Goal: Task Accomplishment & Management: Manage account settings

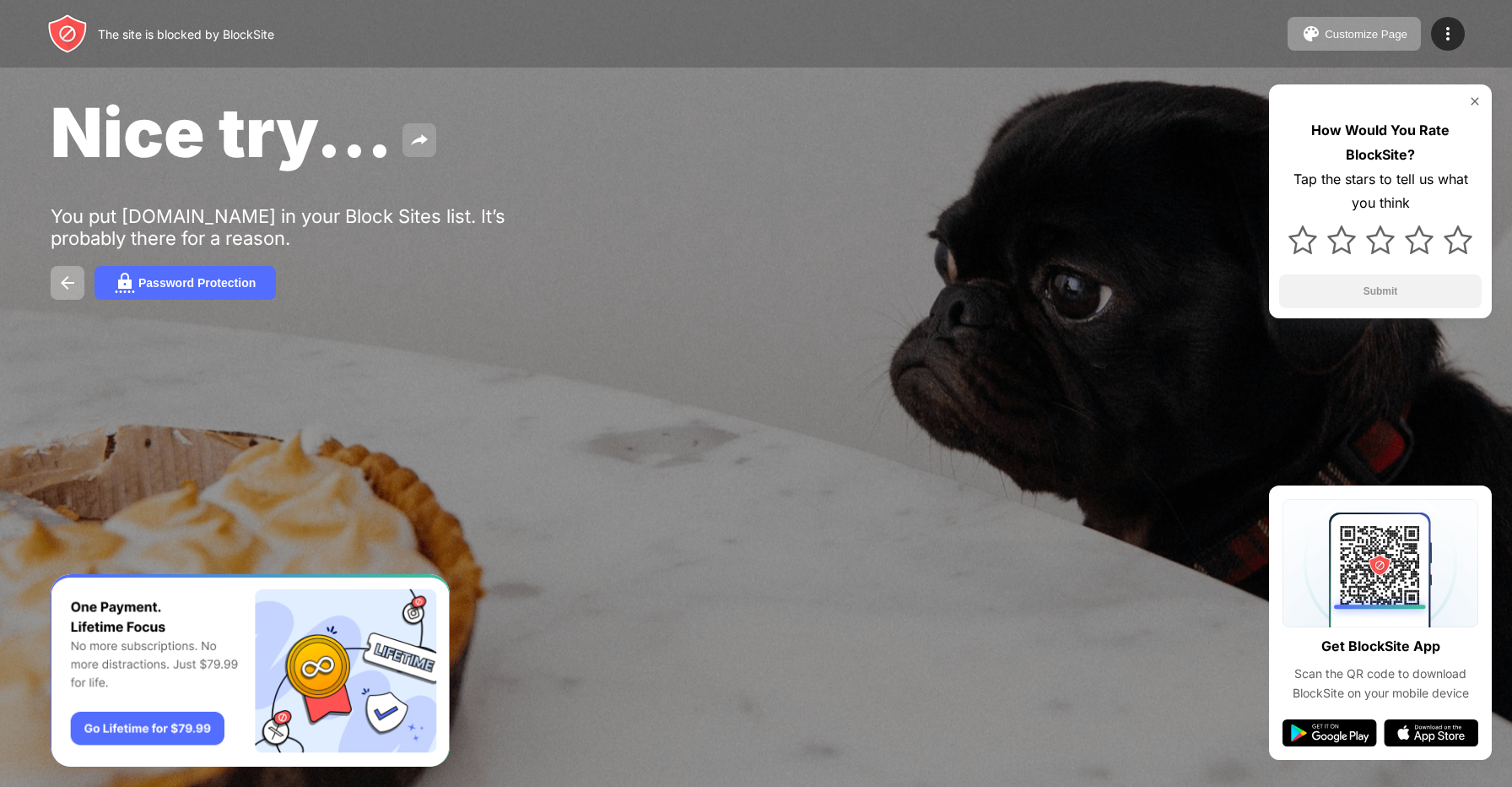
click at [420, 133] on img at bounding box center [419, 140] width 20 height 20
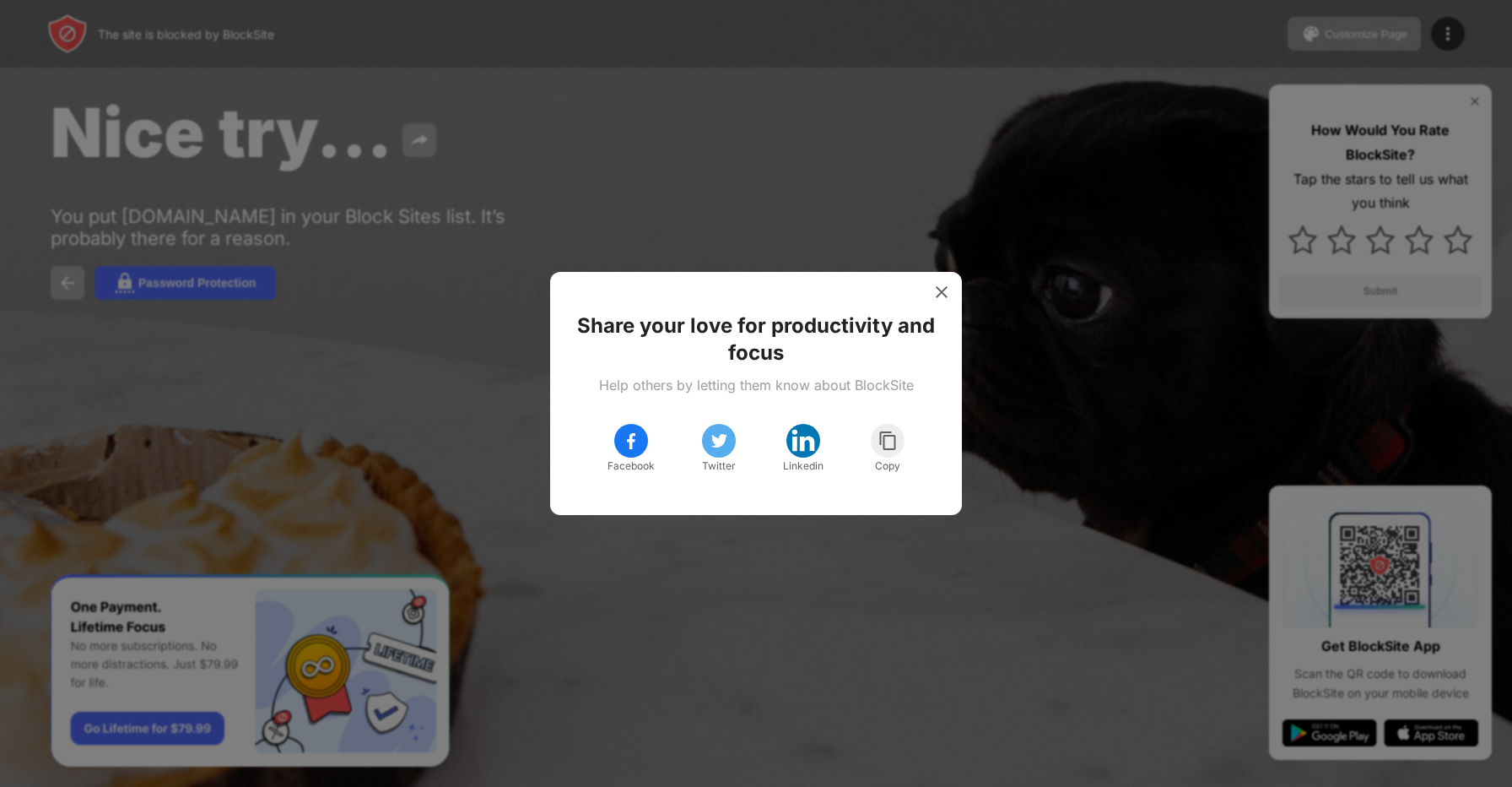
drag, startPoint x: 383, startPoint y: 283, endPoint x: 362, endPoint y: 273, distance: 23.3
click at [383, 283] on div at bounding box center [756, 394] width 1512 height 787
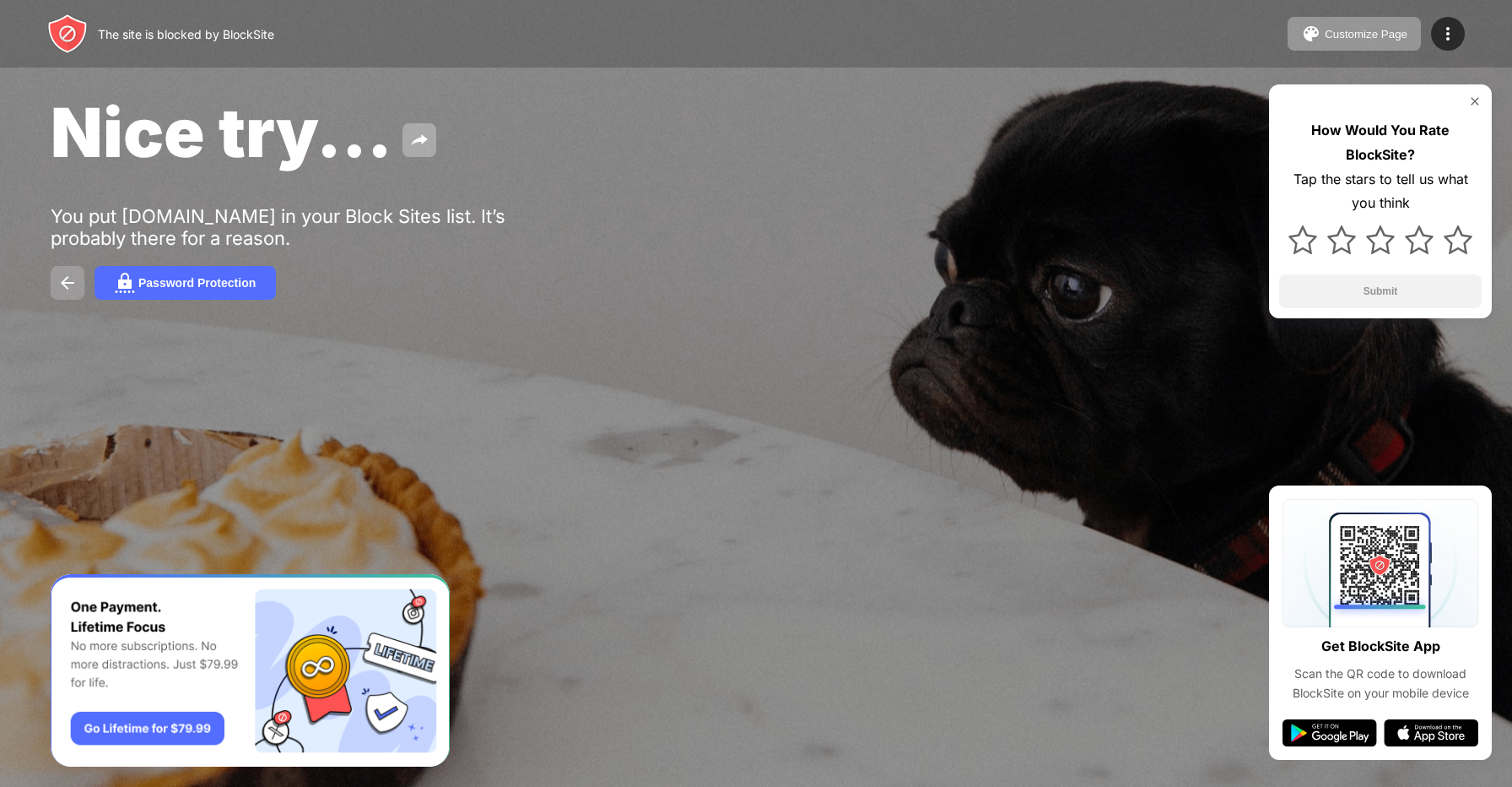
click at [68, 285] on img at bounding box center [67, 283] width 20 height 20
click at [63, 293] on img at bounding box center [67, 283] width 20 height 20
click at [1456, 40] on img at bounding box center [1448, 33] width 20 height 20
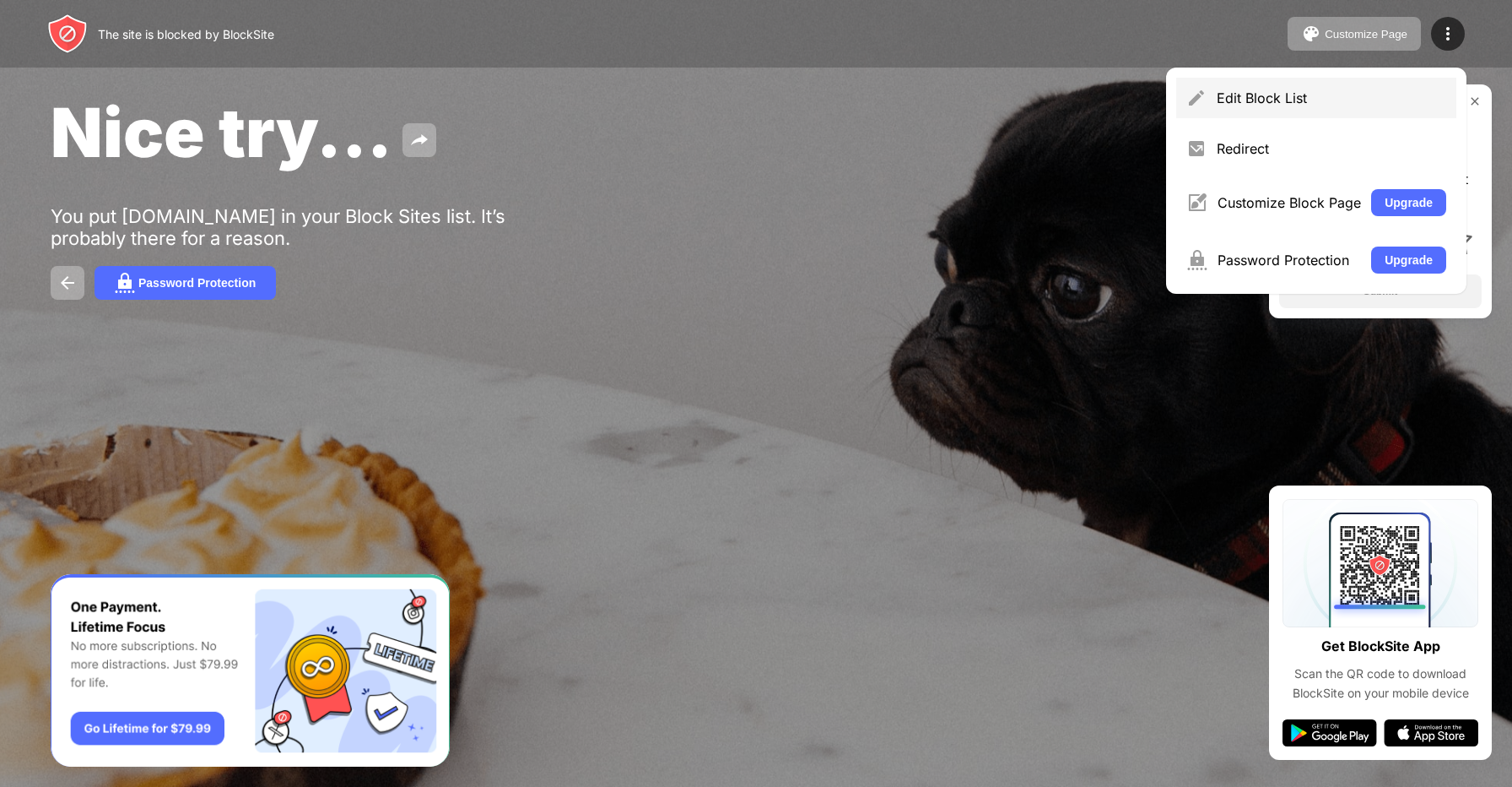
click at [1247, 99] on div "Edit Block List" at bounding box center [1331, 97] width 230 height 16
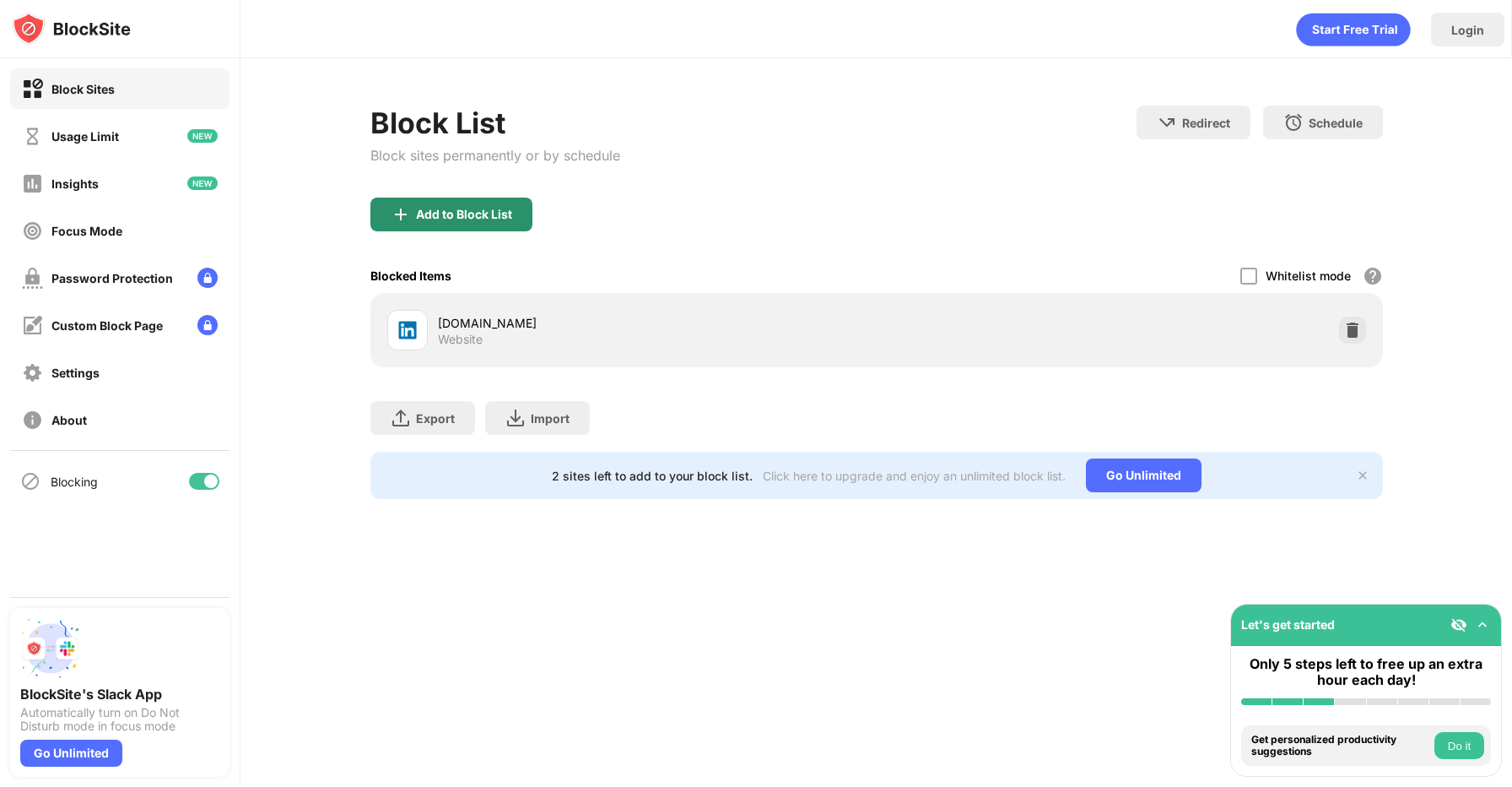
click at [476, 211] on div "Add to Block List" at bounding box center [464, 215] width 96 height 14
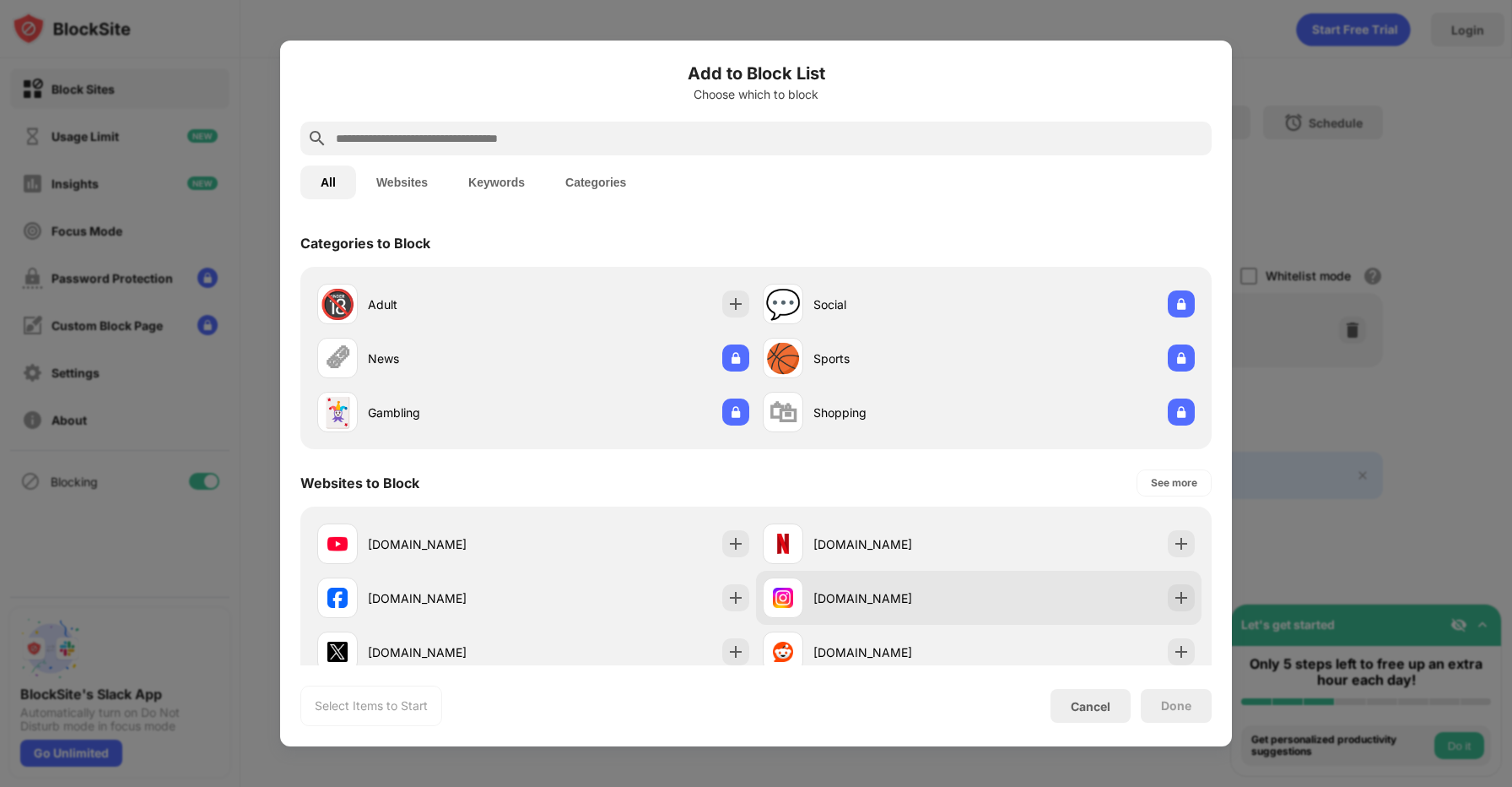
click at [813, 606] on div "[DOMAIN_NAME]" at bounding box center [870, 597] width 216 height 41
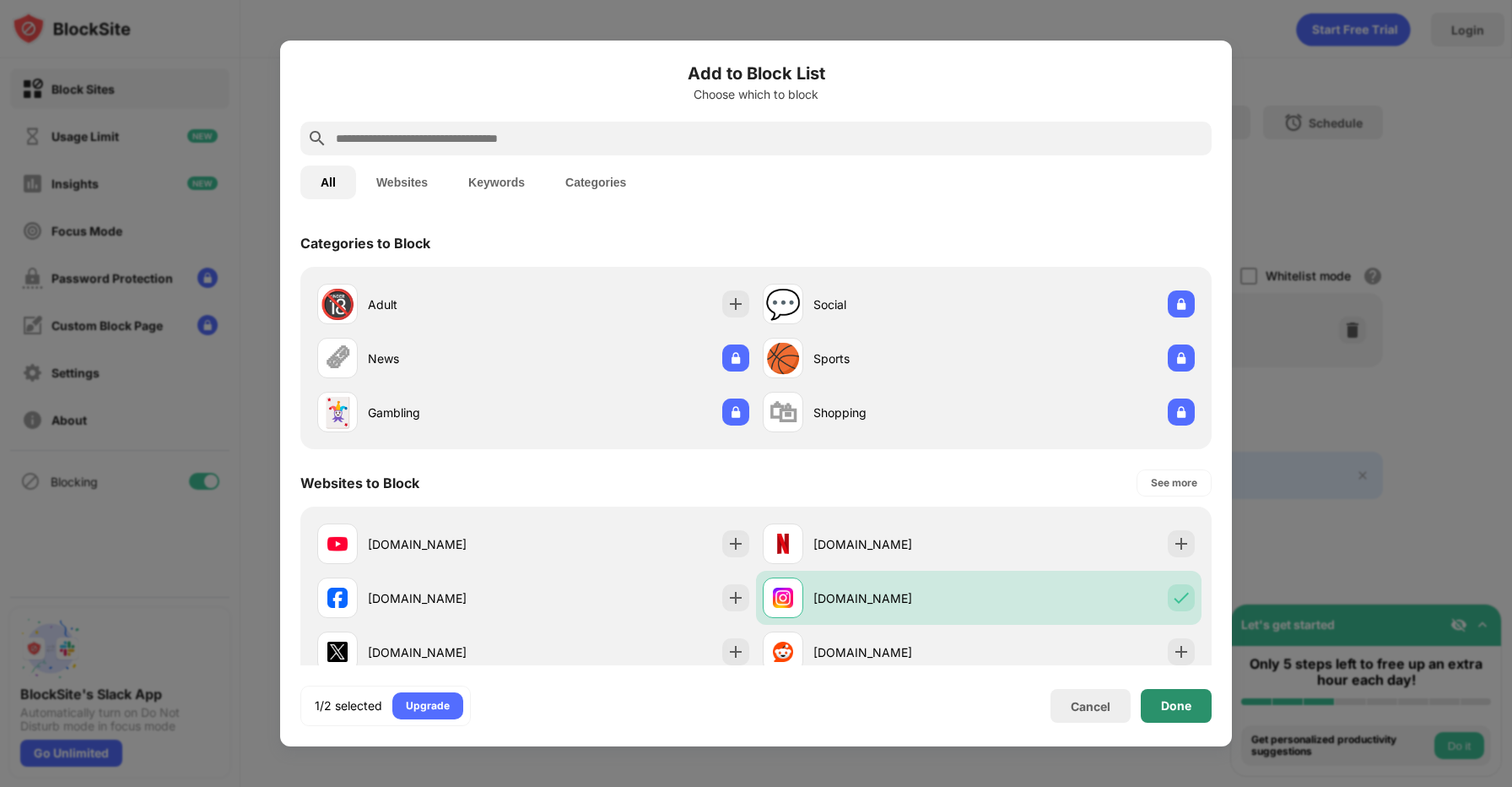
click at [1159, 703] on div "Done" at bounding box center [1177, 706] width 71 height 34
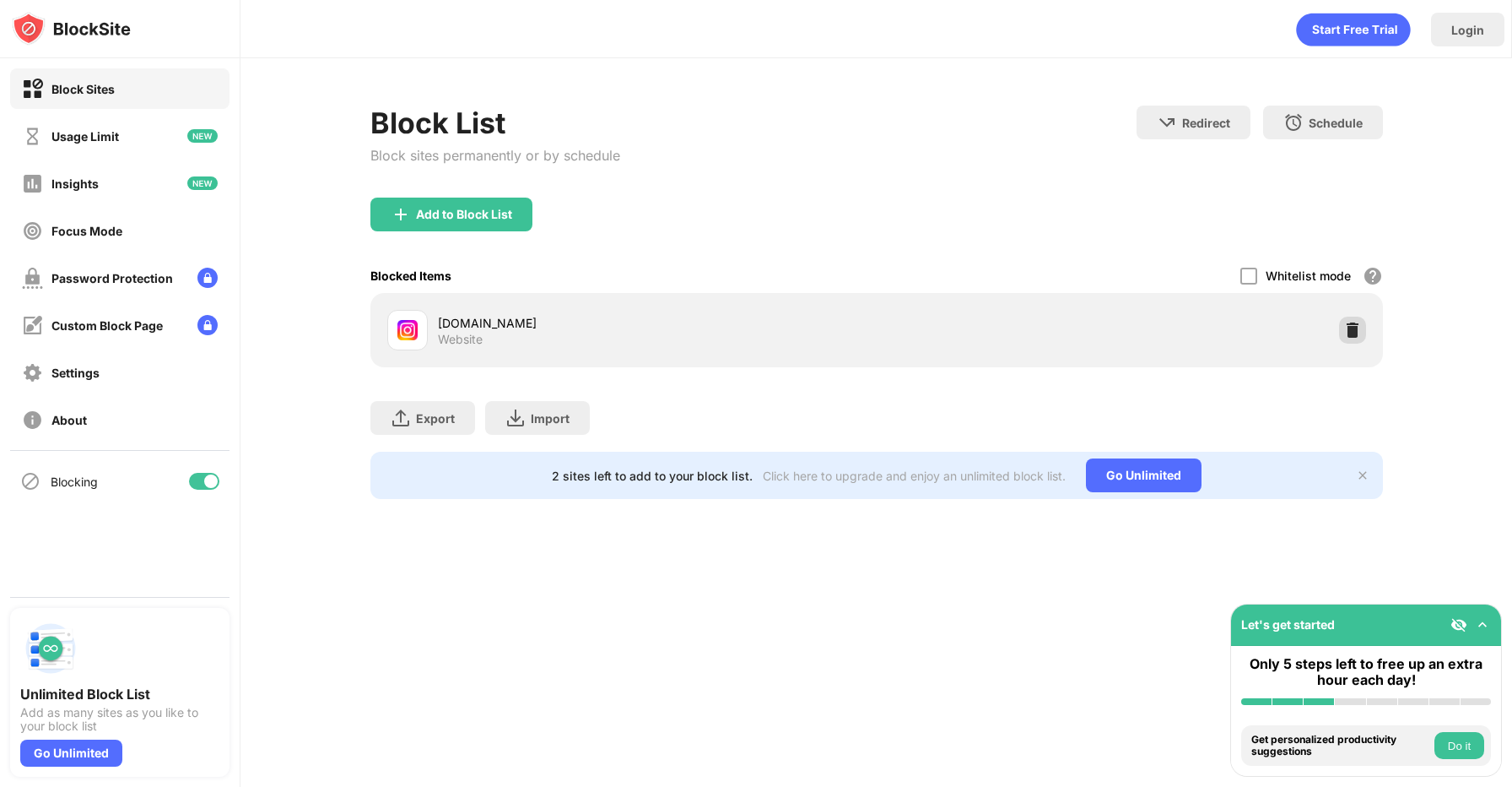
click at [1347, 325] on img at bounding box center [1352, 329] width 16 height 16
